Goal: Understand process/instructions: Learn about a topic

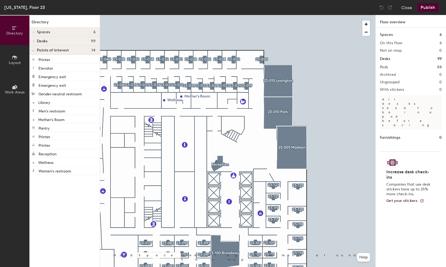
click at [231, 15] on div at bounding box center [237, 15] width 275 height 0
click at [227, 15] on div at bounding box center [237, 15] width 275 height 0
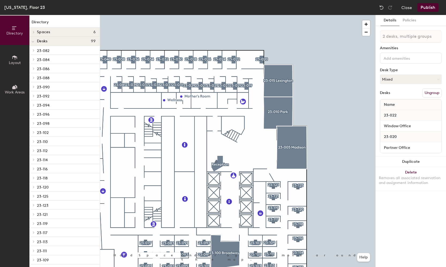
click at [292, 15] on div at bounding box center [237, 15] width 275 height 0
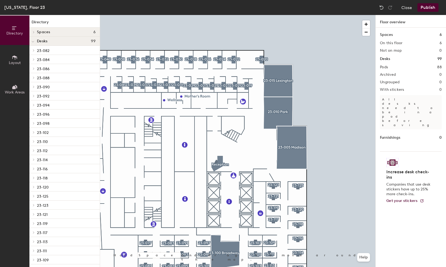
click at [59, 50] on p "23-082" at bounding box center [66, 50] width 59 height 7
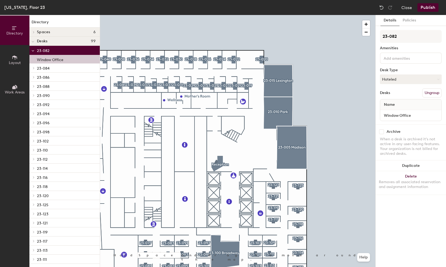
click at [52, 62] on div "Window Office" at bounding box center [64, 59] width 70 height 9
click at [412, 24] on button "Policies" at bounding box center [410, 20] width 20 height 11
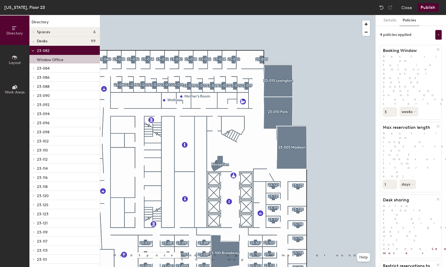
click at [418, 33] on div "4 policies applied" at bounding box center [411, 35] width 62 height 10
click at [405, 204] on p "Allow people to share their assigned desk when it's not needed. Learn more >" at bounding box center [410, 229] width 61 height 51
drag, startPoint x: 407, startPoint y: 129, endPoint x: 408, endPoint y: 132, distance: 3.4
click at [408, 204] on span "Allow people to share their assigned desk when it's not needed. Learn more >" at bounding box center [426, 229] width 86 height 51
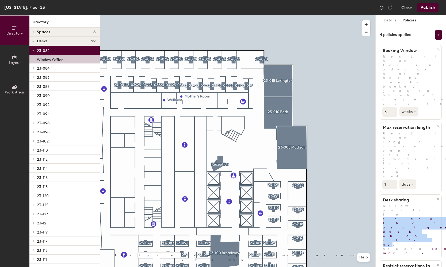
click at [408, 204] on span "Allow people to share their assigned desk when it's not needed. Learn more >" at bounding box center [426, 229] width 86 height 51
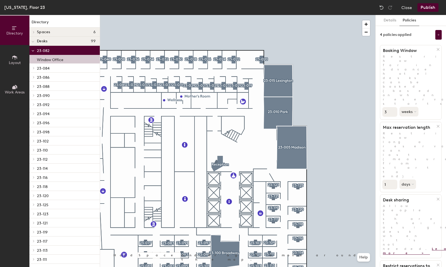
click at [390, 247] on link "Learn more >" at bounding box center [426, 251] width 86 height 8
click at [388, 263] on h1 "Restrict reservations to working hours" at bounding box center [408, 268] width 56 height 11
drag, startPoint x: 394, startPoint y: 150, endPoint x: 395, endPoint y: 155, distance: 5.1
click at [395, 263] on h1 "Restrict reservations to working hours" at bounding box center [408, 268] width 56 height 11
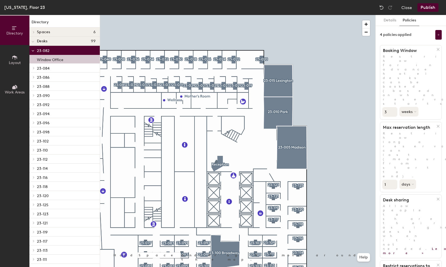
click at [396, 180] on input "1" at bounding box center [390, 185] width 15 height 10
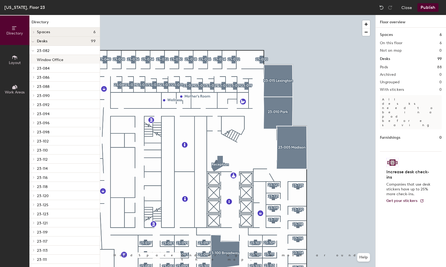
click at [50, 56] on p "Window Office" at bounding box center [50, 59] width 27 height 6
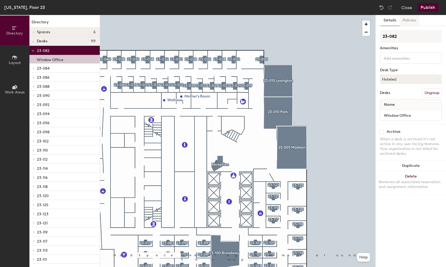
click at [406, 21] on button "Policies" at bounding box center [410, 20] width 20 height 11
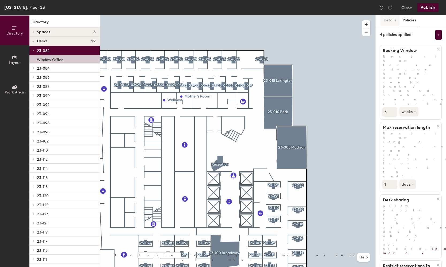
click at [393, 20] on button "Details" at bounding box center [390, 20] width 19 height 11
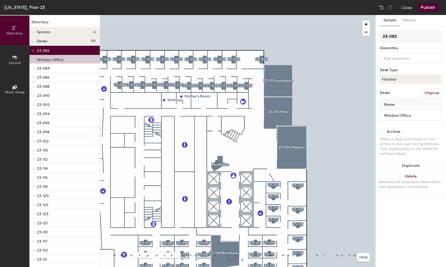
click at [394, 62] on div at bounding box center [411, 57] width 62 height 11
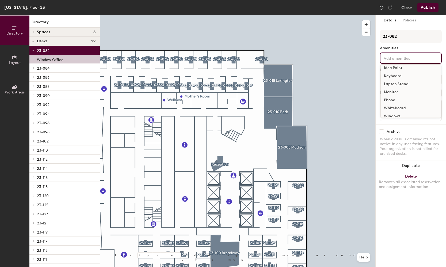
scroll to position [16, 0]
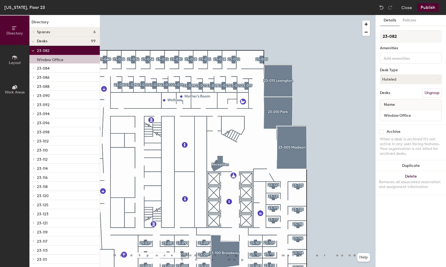
click at [388, 152] on div "When a desk is archived it's not active in any user-facing features. Your organ…" at bounding box center [411, 146] width 62 height 19
click at [393, 118] on input "Window Office" at bounding box center [411, 115] width 59 height 7
click at [402, 116] on input "Window Office" at bounding box center [411, 115] width 59 height 7
click at [402, 107] on div "Name" at bounding box center [410, 104] width 61 height 11
click at [392, 205] on div "Details Policies 23-082 Amenities Desk Type Hoteled Desks Ungroup Name Window O…" at bounding box center [411, 141] width 70 height 252
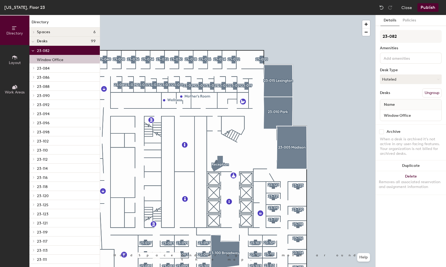
click at [22, 63] on button "Layout" at bounding box center [14, 59] width 29 height 29
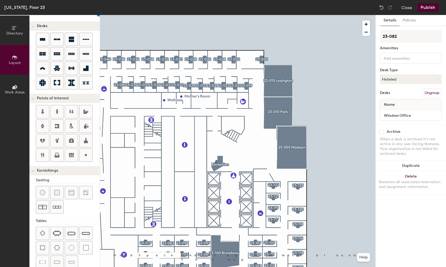
scroll to position [71, 0]
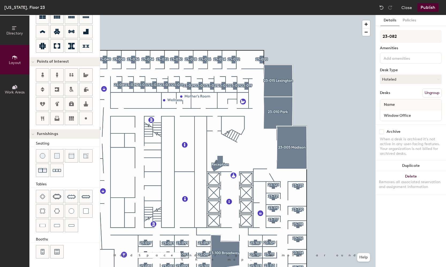
click at [10, 92] on span "Work Areas" at bounding box center [15, 92] width 20 height 5
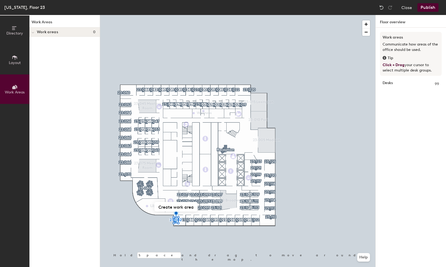
click at [17, 35] on span "Directory" at bounding box center [14, 33] width 17 height 5
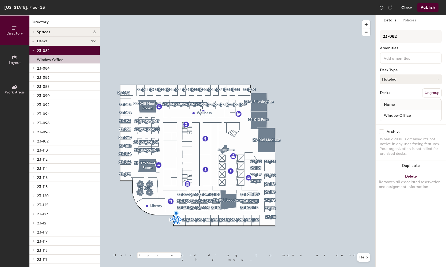
click at [412, 9] on button "Close" at bounding box center [407, 7] width 11 height 9
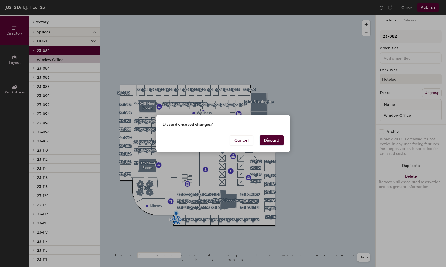
click at [274, 138] on button "Discard" at bounding box center [272, 140] width 24 height 10
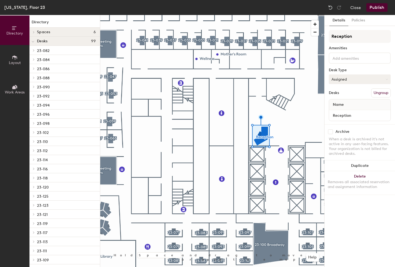
click at [351, 78] on button "Assigned" at bounding box center [360, 79] width 62 height 10
click at [358, 20] on button "Policies" at bounding box center [358, 20] width 20 height 11
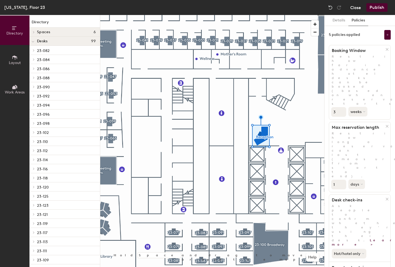
click at [353, 10] on button "Close" at bounding box center [355, 7] width 11 height 9
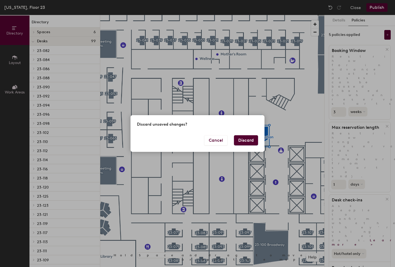
click at [245, 138] on button "Discard" at bounding box center [246, 140] width 24 height 10
